Goal: Task Accomplishment & Management: Manage account settings

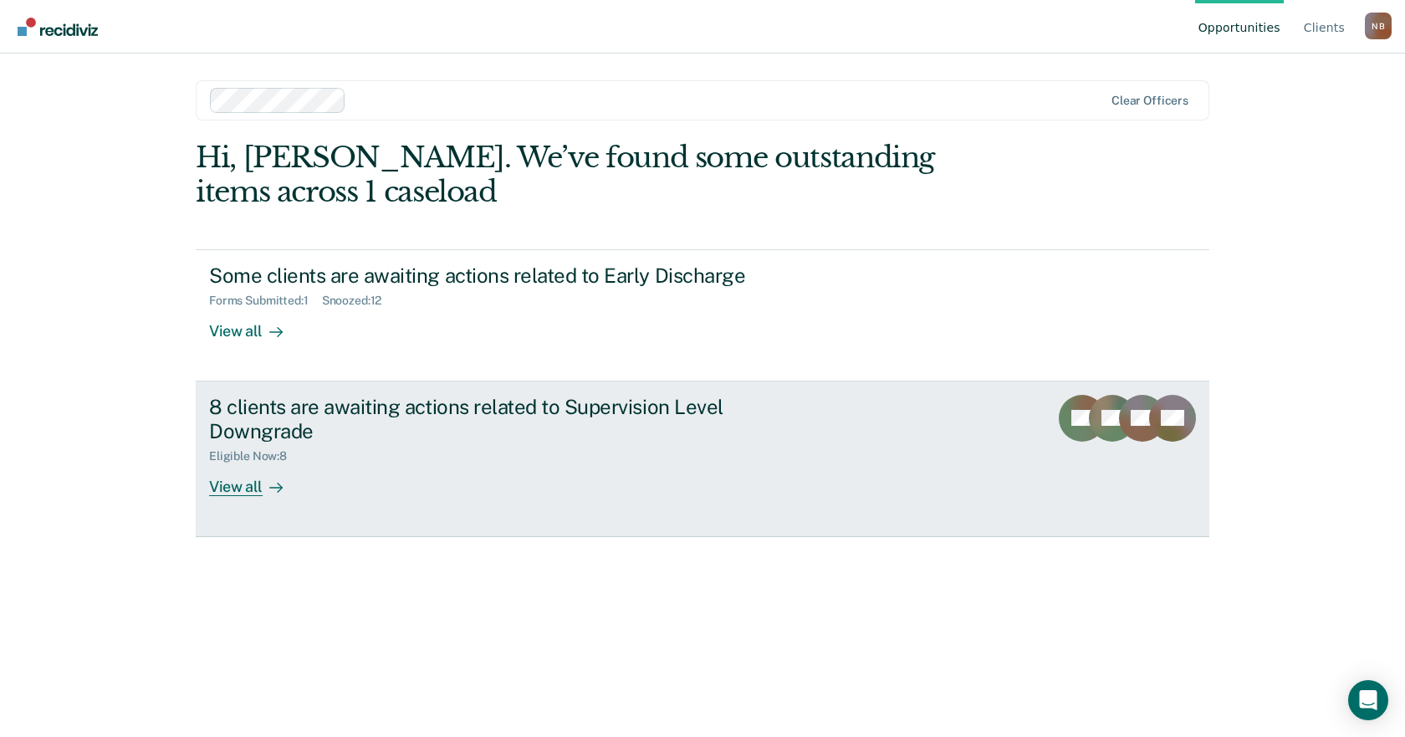
click at [491, 477] on div "8 clients are awaiting actions related to Supervision Level Downgrade Eligible …" at bounding box center [522, 445] width 627 height 101
